Goal: Check status: Check status

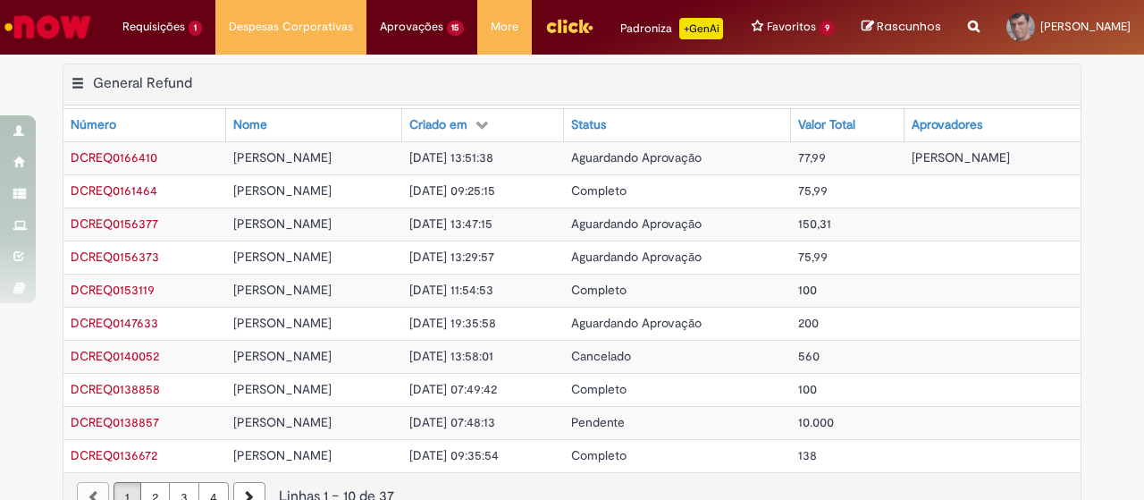
click at [591, 165] on span "Aguardando Aprovação" at bounding box center [636, 157] width 130 height 16
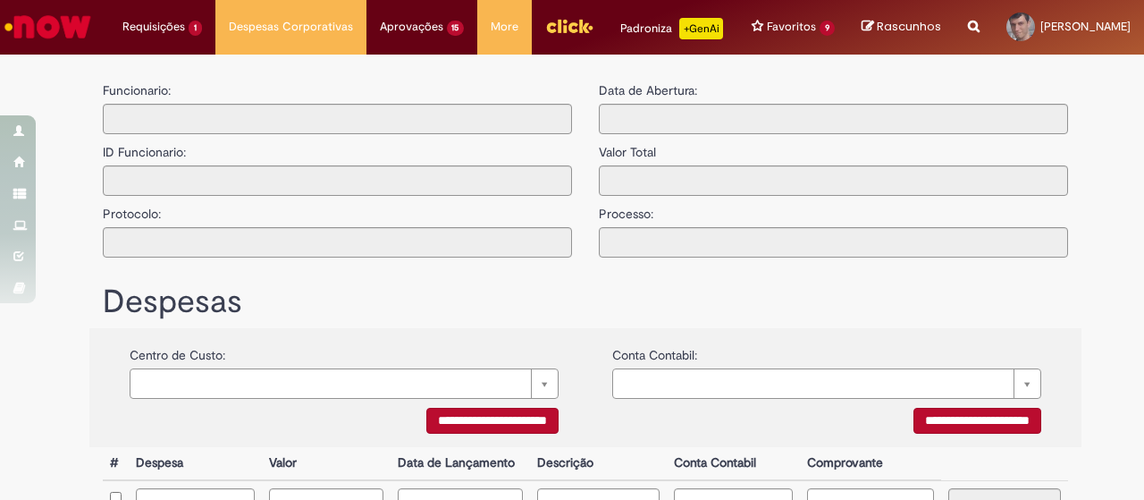
type input "**********"
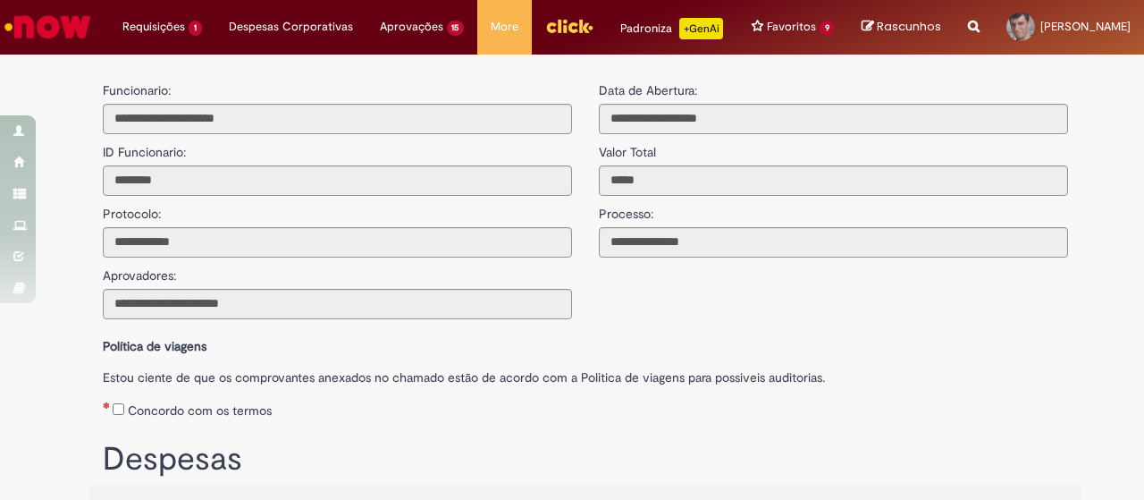
click at [63, 25] on img "Ir para a Homepage" at bounding box center [48, 27] width 92 height 36
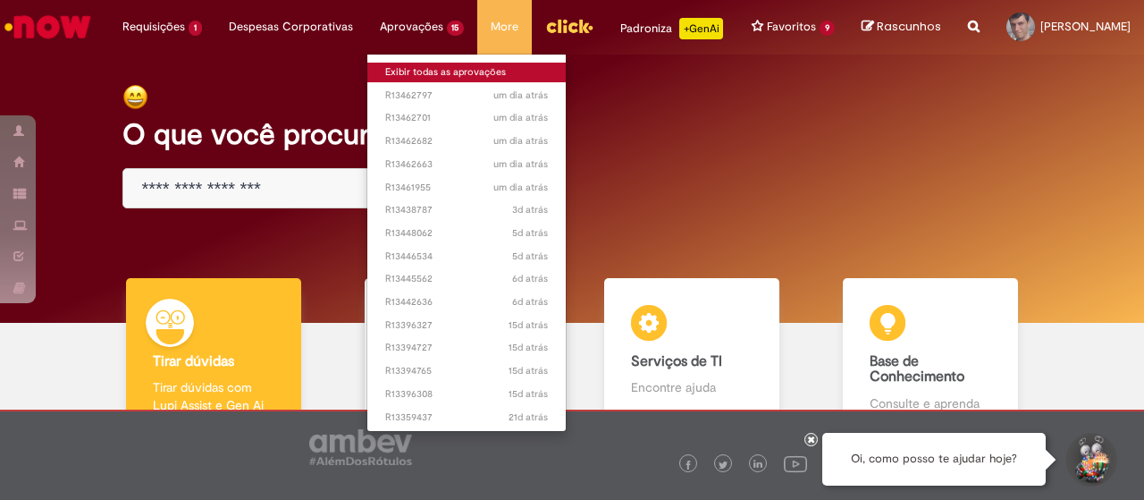
click at [387, 67] on link "Exibir todas as aprovações" at bounding box center [466, 73] width 199 height 20
